Goal: Find contact information: Obtain details needed to contact an individual or organization

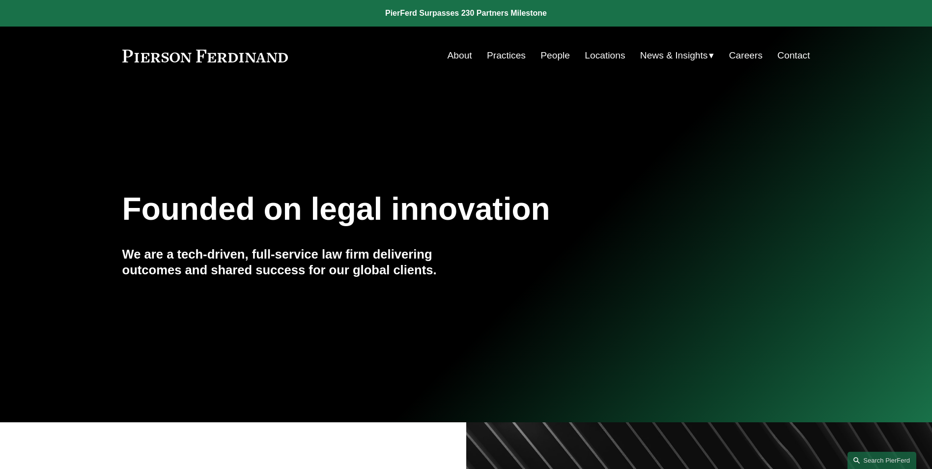
click at [459, 57] on link "About" at bounding box center [460, 55] width 25 height 19
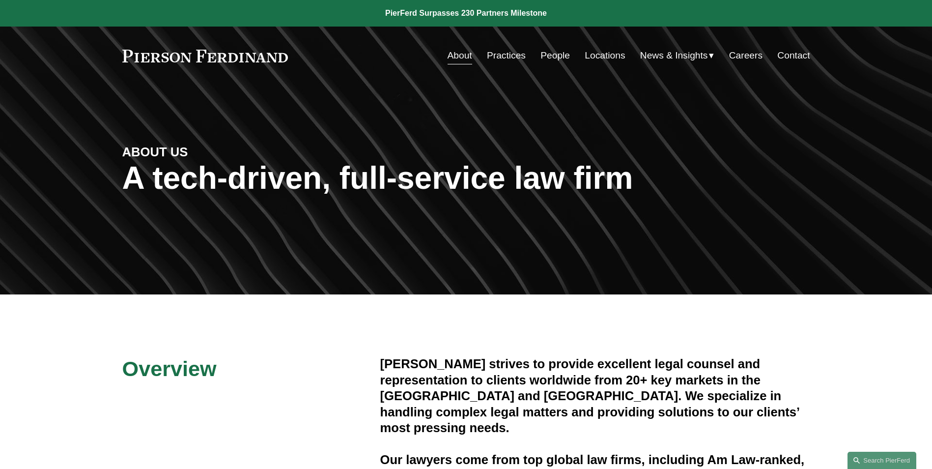
click at [786, 57] on link "Contact" at bounding box center [793, 55] width 32 height 19
